Goal: Task Accomplishment & Management: Manage account settings

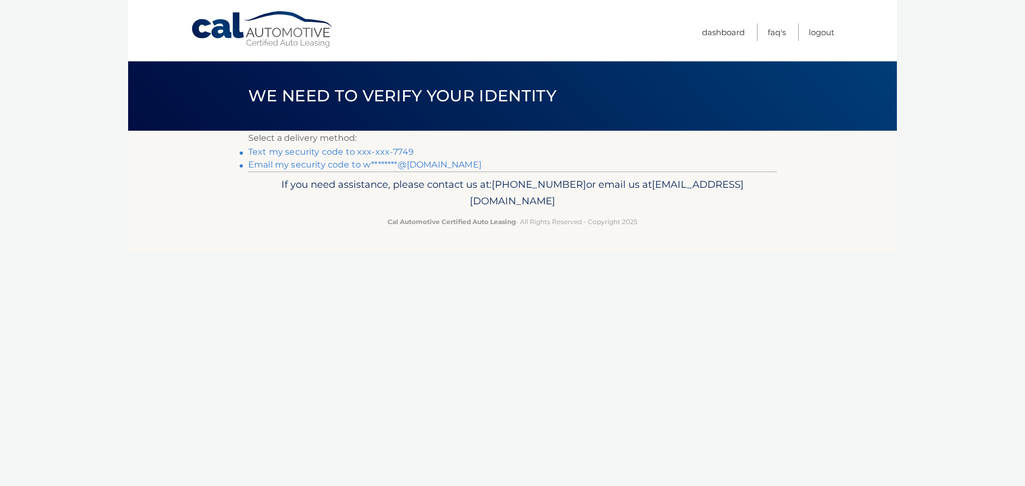
click at [305, 152] on link "Text my security code to xxx-xxx-7749" at bounding box center [330, 152] width 165 height 10
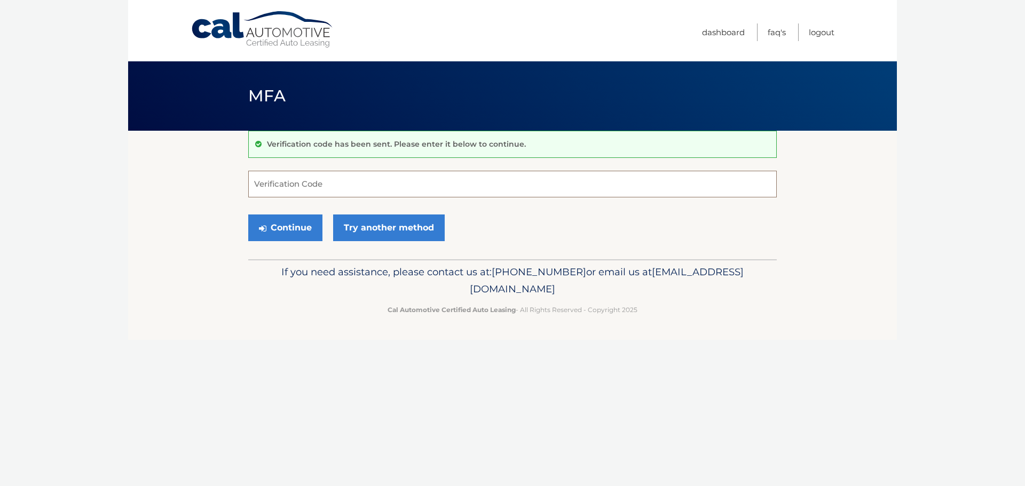
click at [313, 184] on input "Verification Code" at bounding box center [512, 184] width 528 height 27
type input "987654"
click at [298, 230] on button "Continue" at bounding box center [285, 228] width 74 height 27
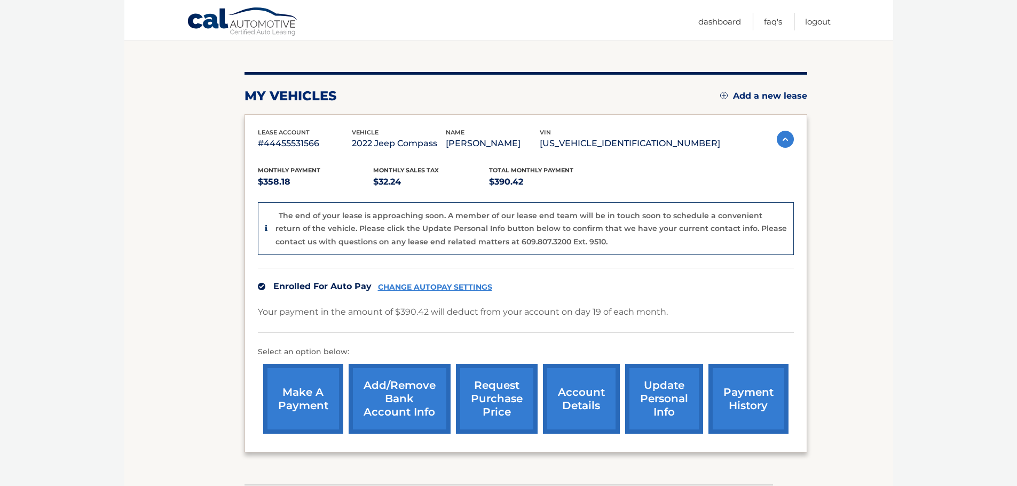
scroll to position [186, 0]
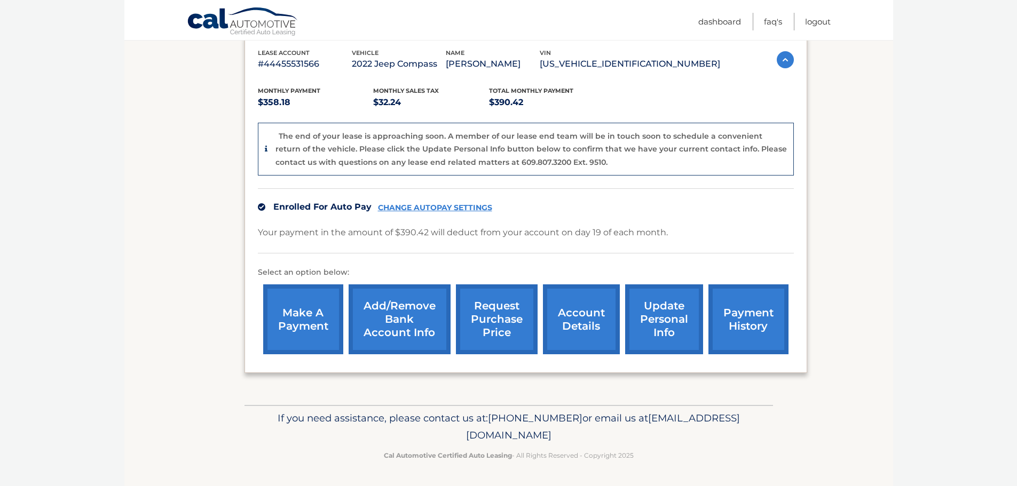
click at [584, 323] on link "account details" at bounding box center [581, 319] width 77 height 70
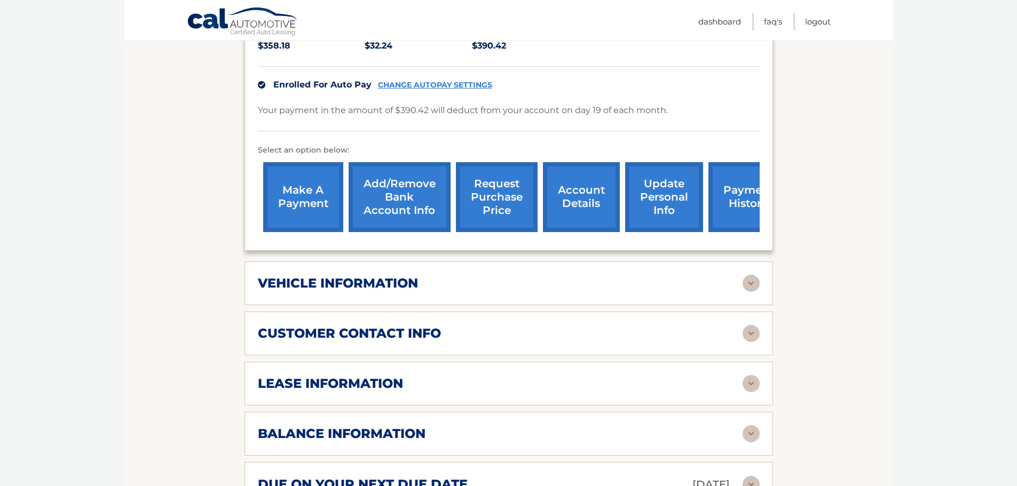
scroll to position [374, 0]
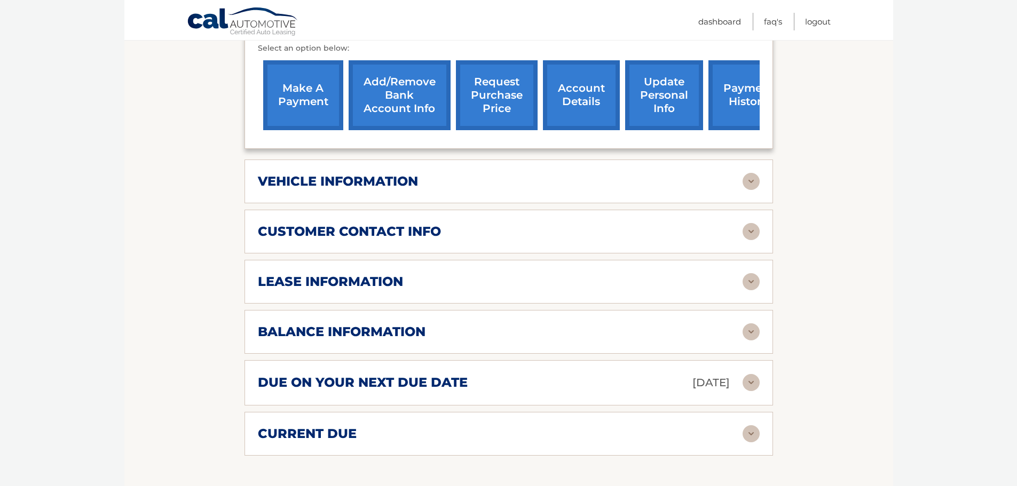
click at [329, 274] on h2 "lease information" at bounding box center [330, 282] width 145 height 16
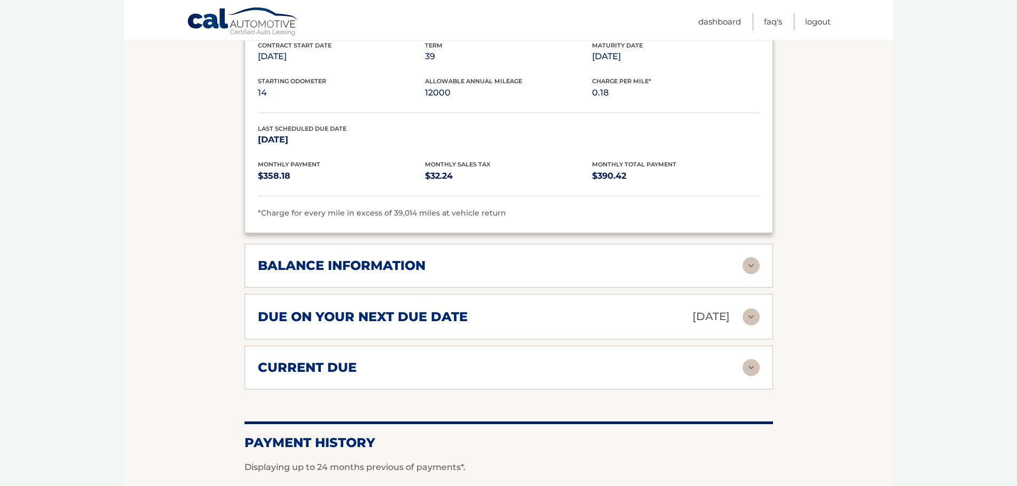
scroll to position [640, 0]
click at [751, 359] on img at bounding box center [750, 367] width 17 height 17
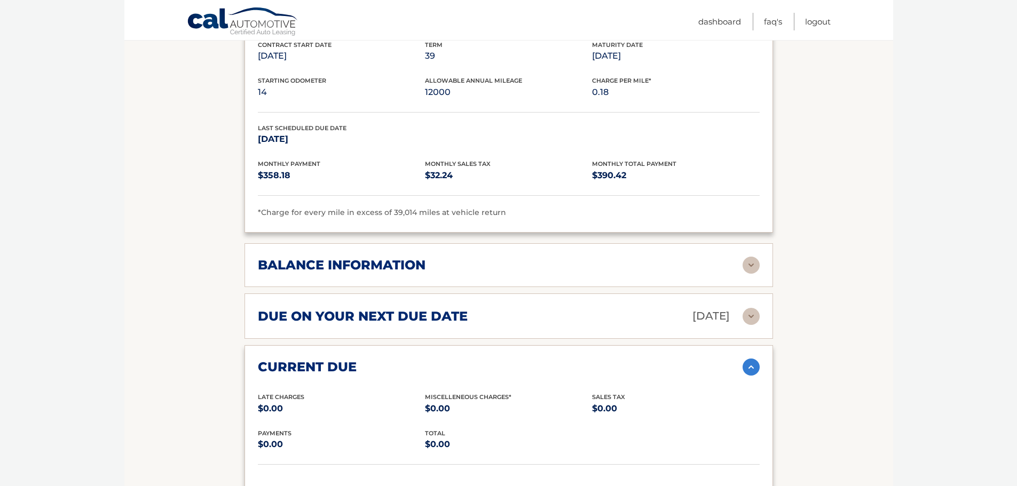
click at [746, 257] on img at bounding box center [750, 265] width 17 height 17
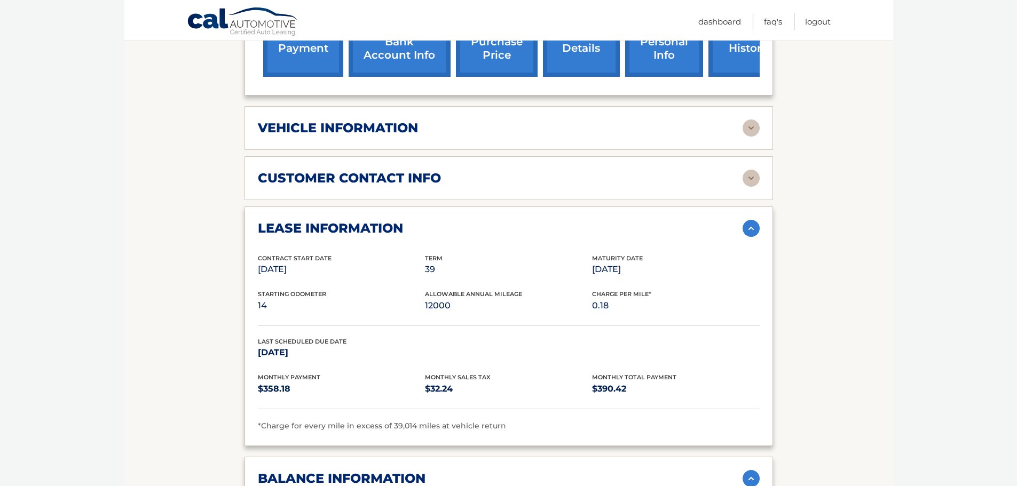
scroll to position [480, 0]
